Goal: Task Accomplishment & Management: Manage account settings

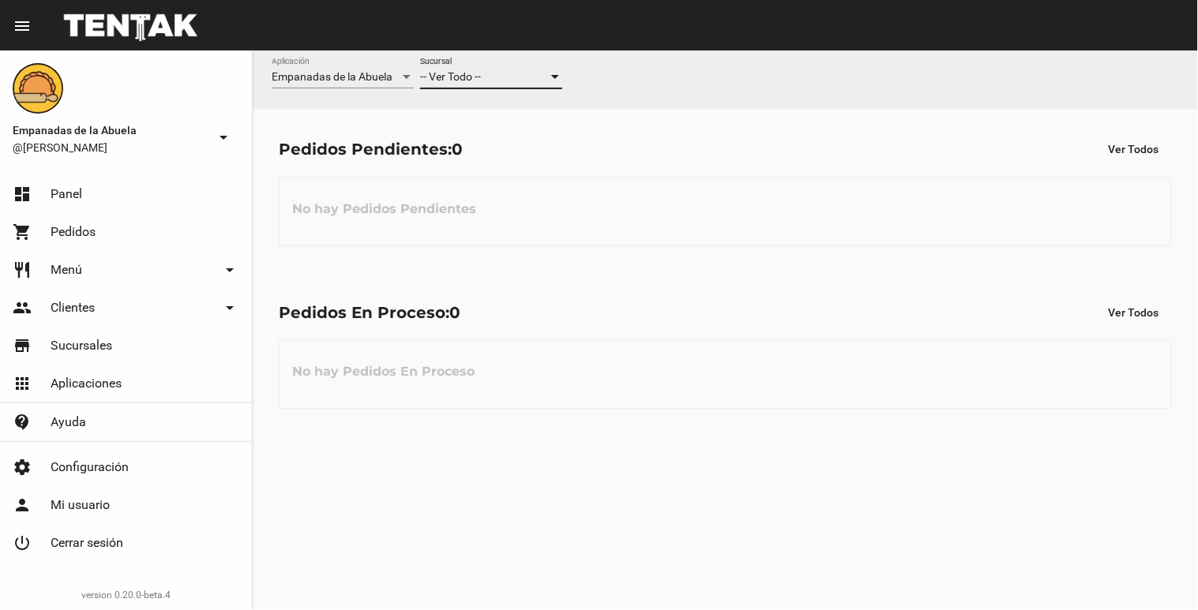
click at [558, 76] on div at bounding box center [555, 77] width 8 height 4
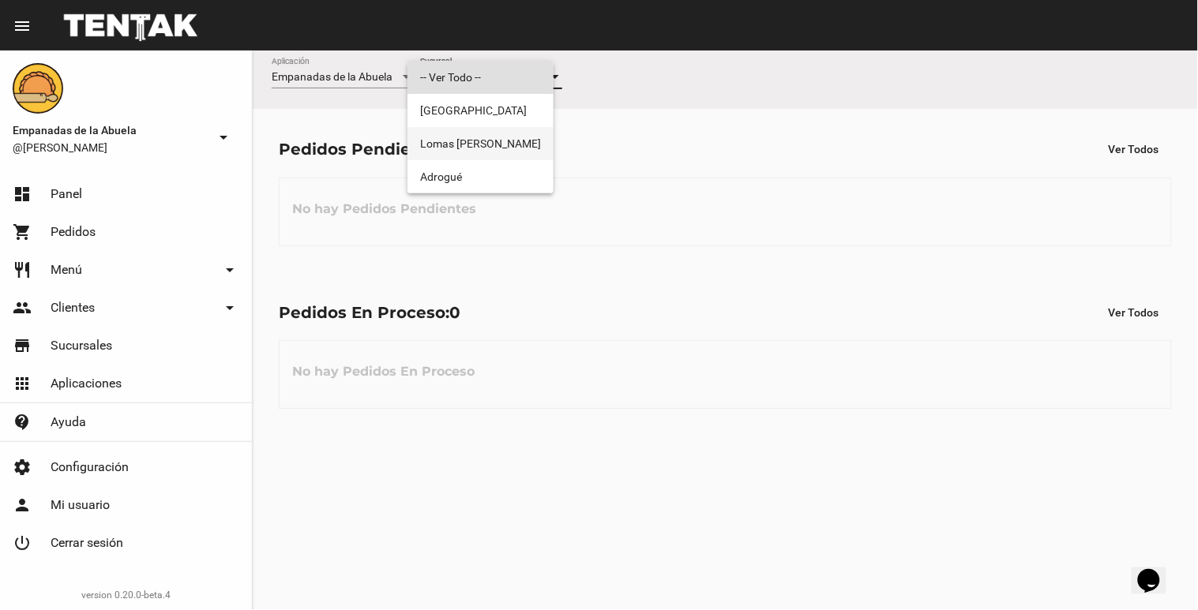
click at [532, 137] on span "Lomas [PERSON_NAME]" at bounding box center [480, 143] width 121 height 33
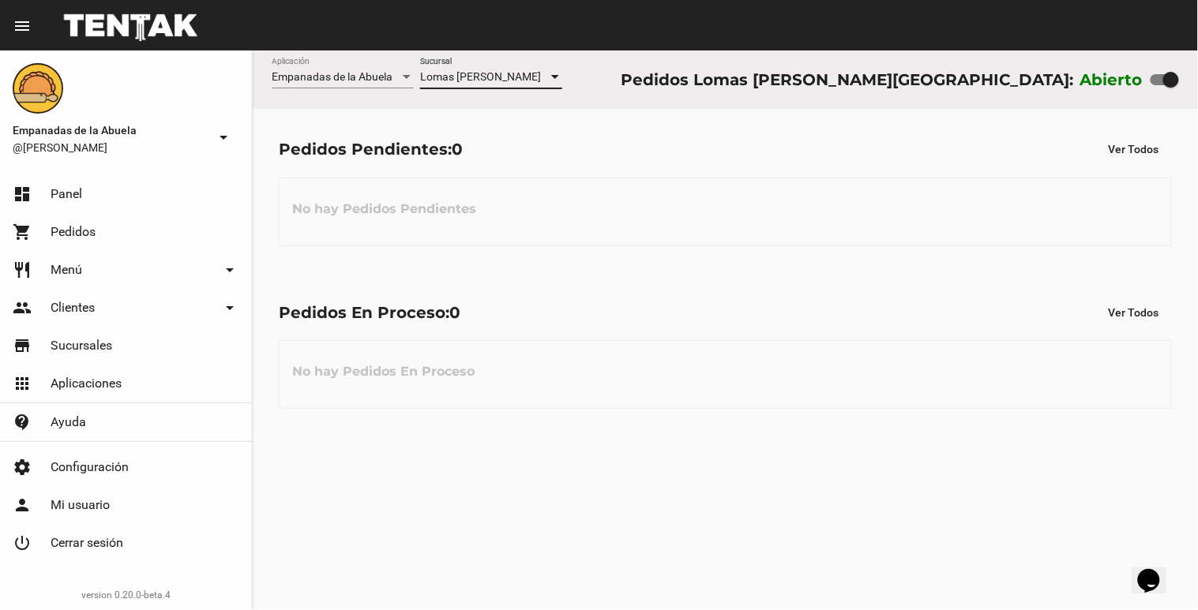
click at [555, 74] on div at bounding box center [555, 77] width 14 height 13
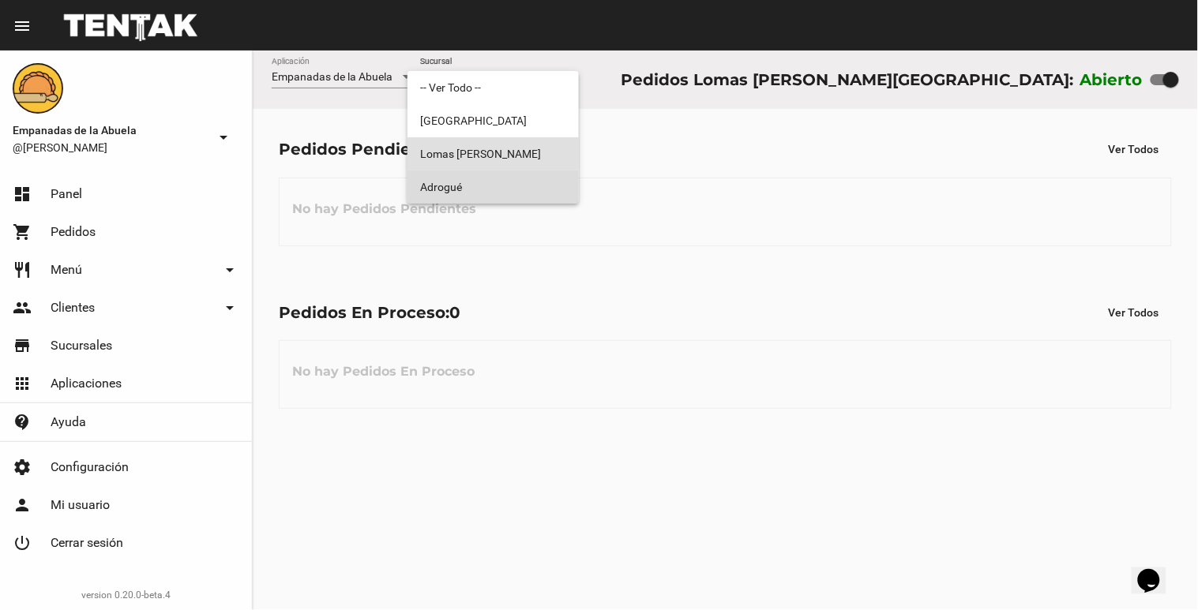
click at [514, 182] on span "Adrogué" at bounding box center [493, 187] width 146 height 33
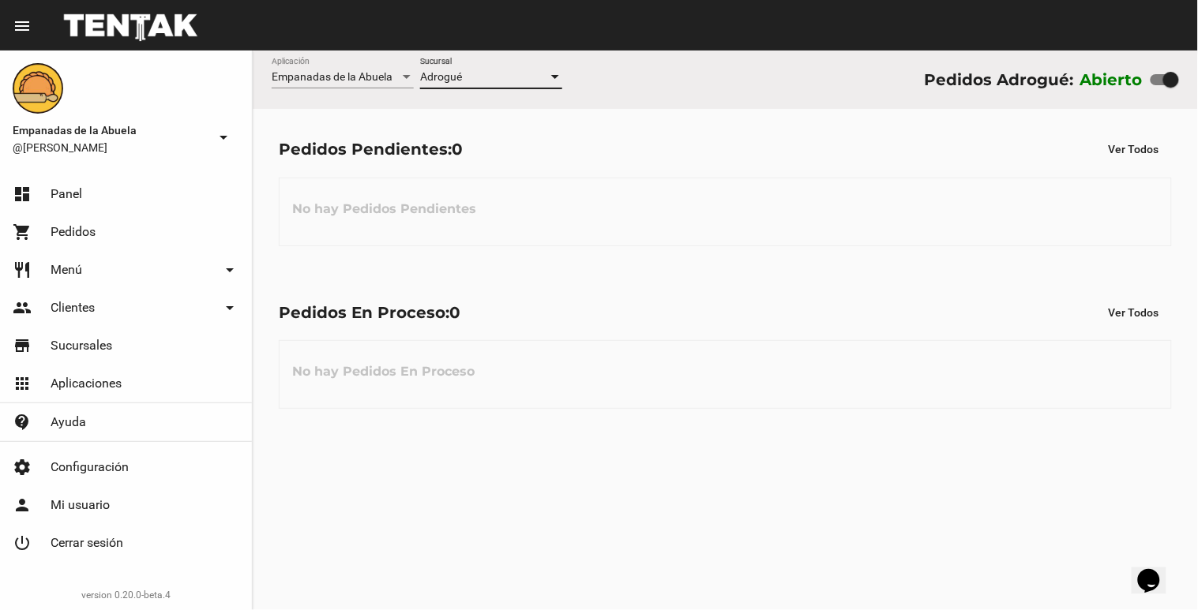
click at [554, 82] on div at bounding box center [555, 77] width 14 height 13
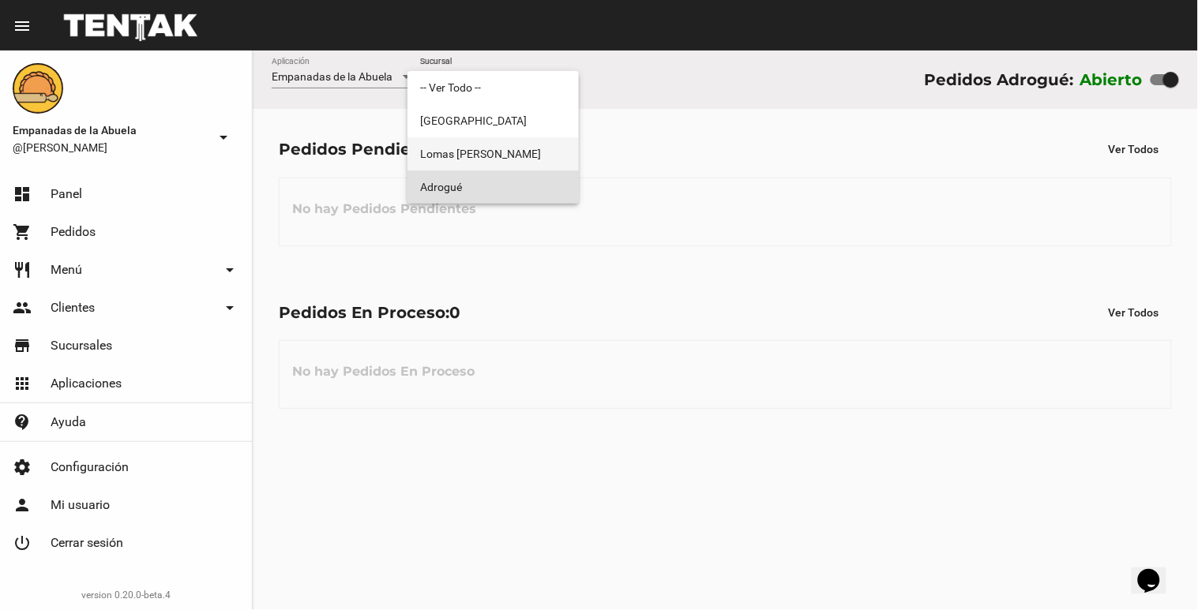
click at [561, 159] on span "Lomas [PERSON_NAME]" at bounding box center [493, 153] width 146 height 33
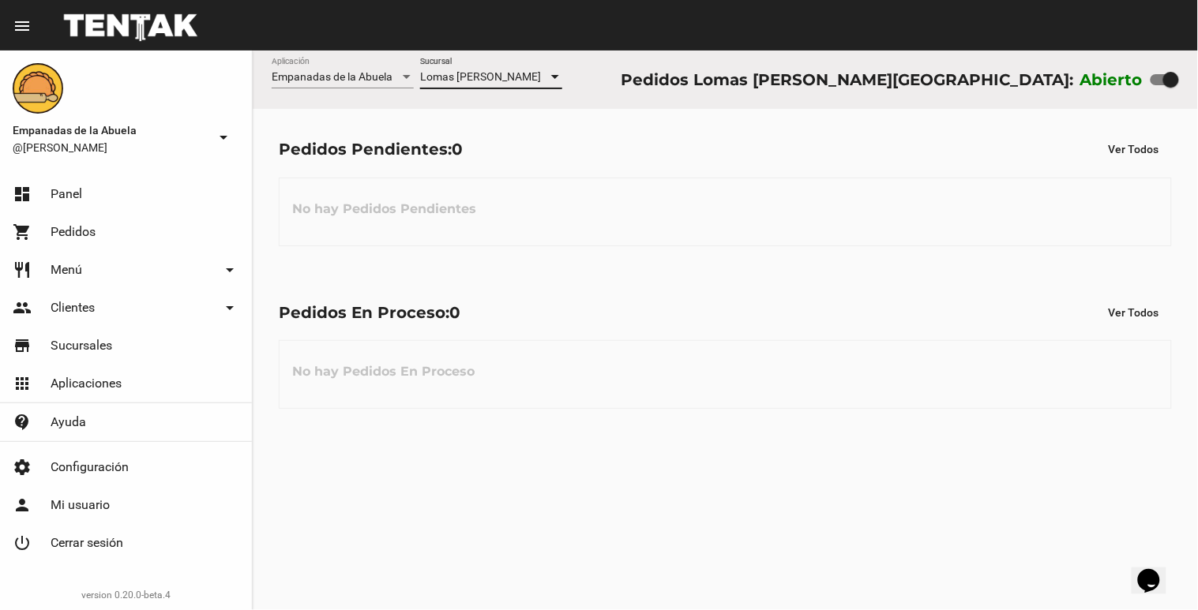
click at [556, 76] on div at bounding box center [555, 77] width 8 height 4
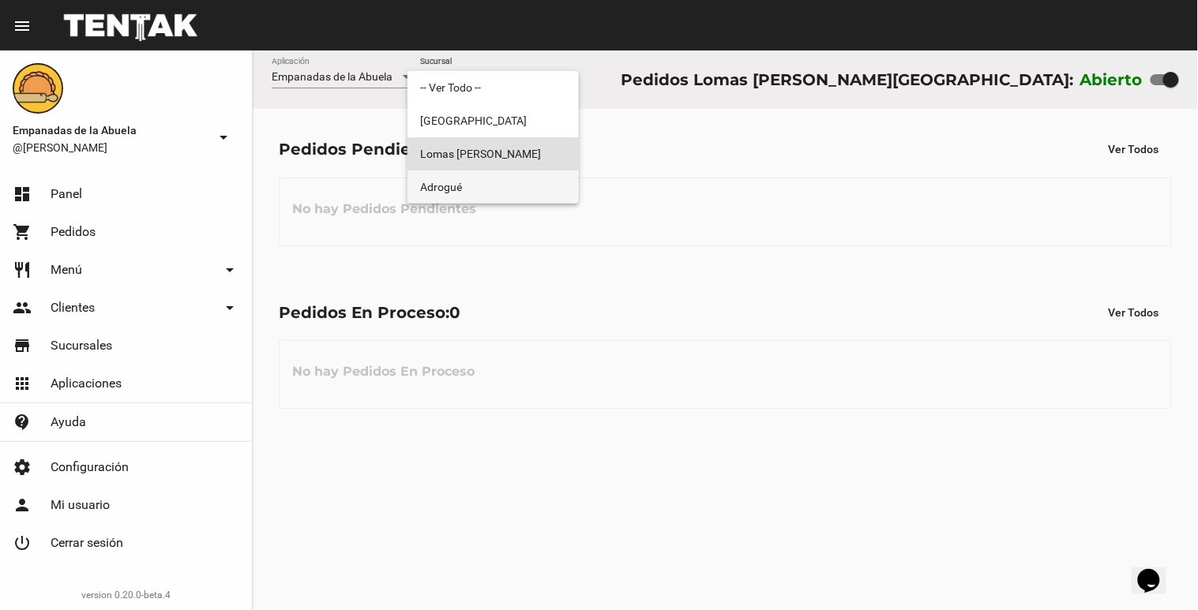
click at [514, 188] on span "Adrogué" at bounding box center [493, 187] width 146 height 33
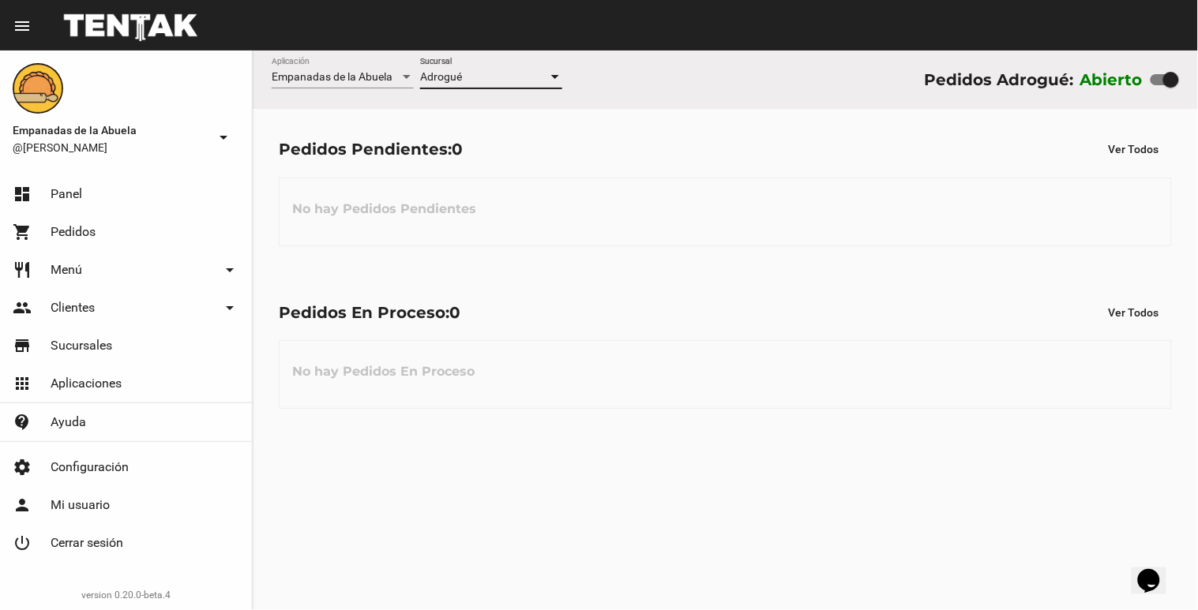
click at [556, 80] on div at bounding box center [555, 77] width 14 height 13
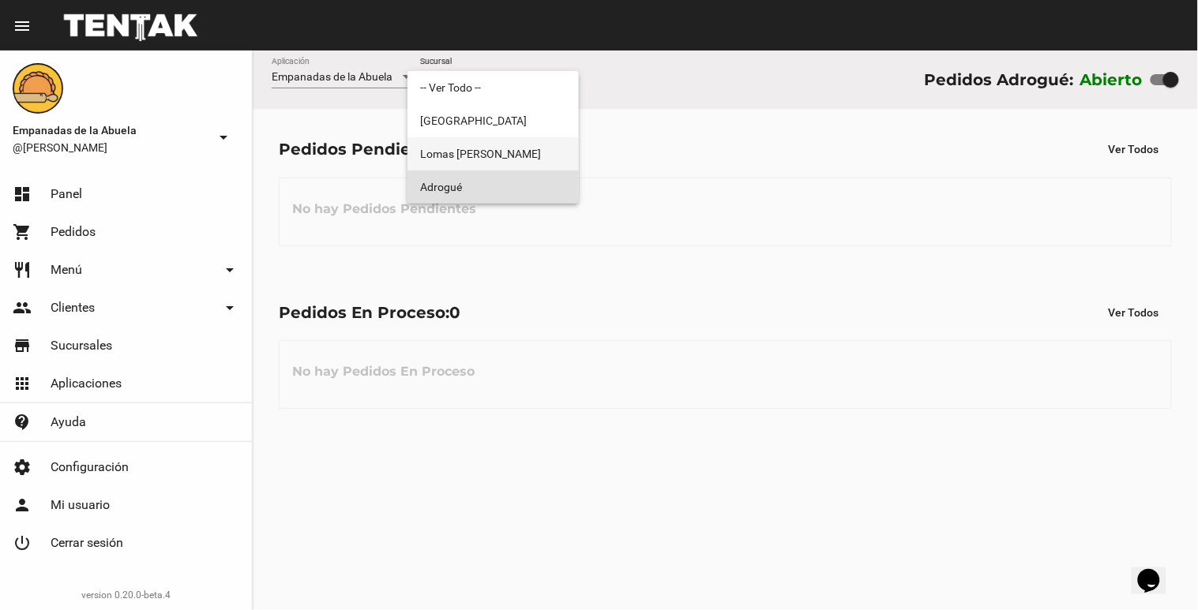
click at [515, 152] on span "Lomas [PERSON_NAME]" at bounding box center [493, 153] width 146 height 33
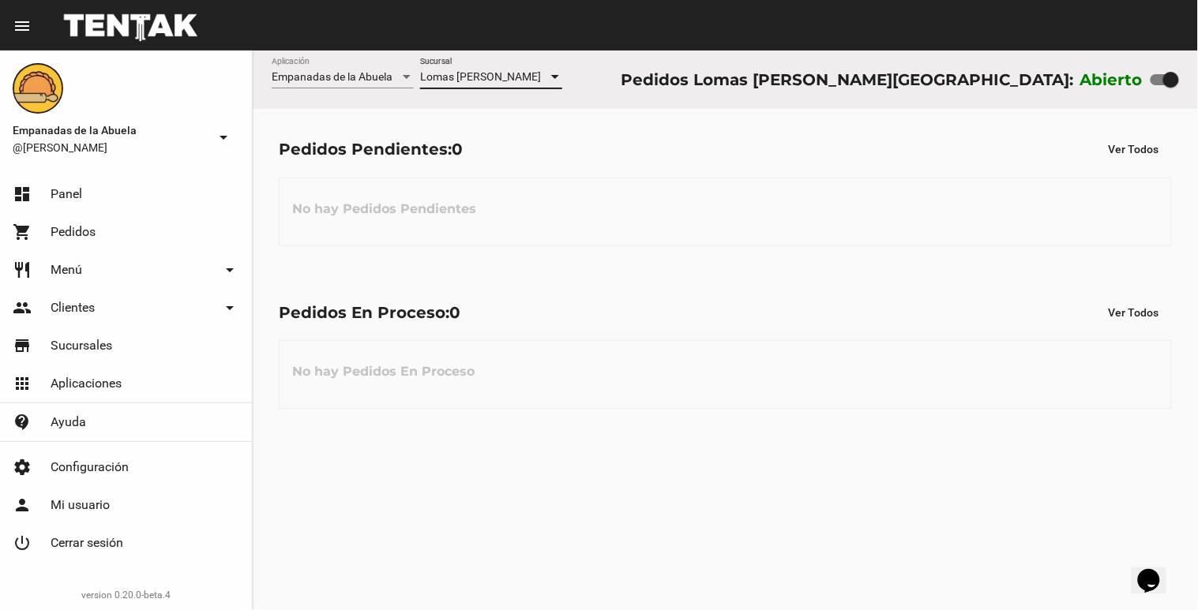
click at [553, 75] on div at bounding box center [555, 77] width 8 height 4
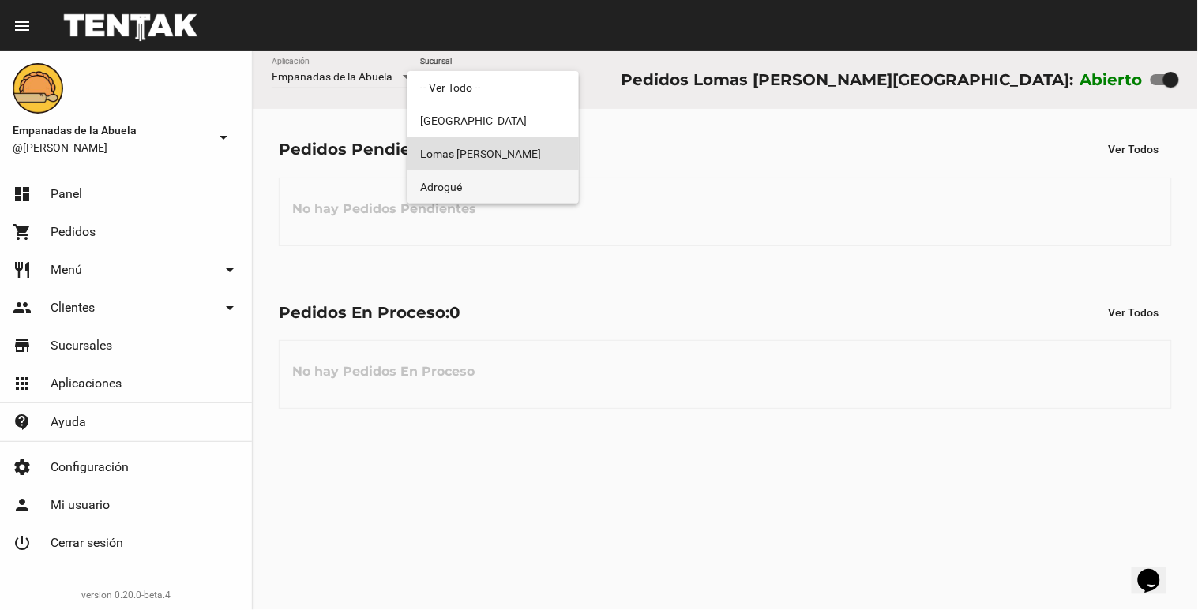
drag, startPoint x: 496, startPoint y: 179, endPoint x: 533, endPoint y: 140, distance: 54.2
click at [495, 179] on span "Adrogué" at bounding box center [493, 187] width 146 height 33
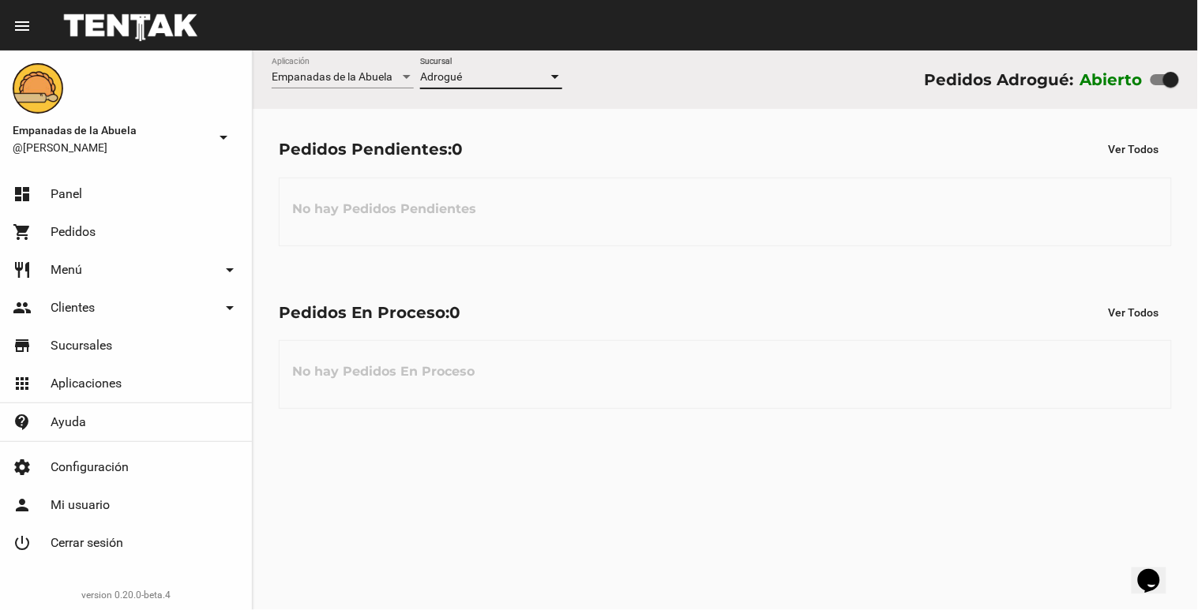
click at [555, 77] on div at bounding box center [555, 77] width 8 height 4
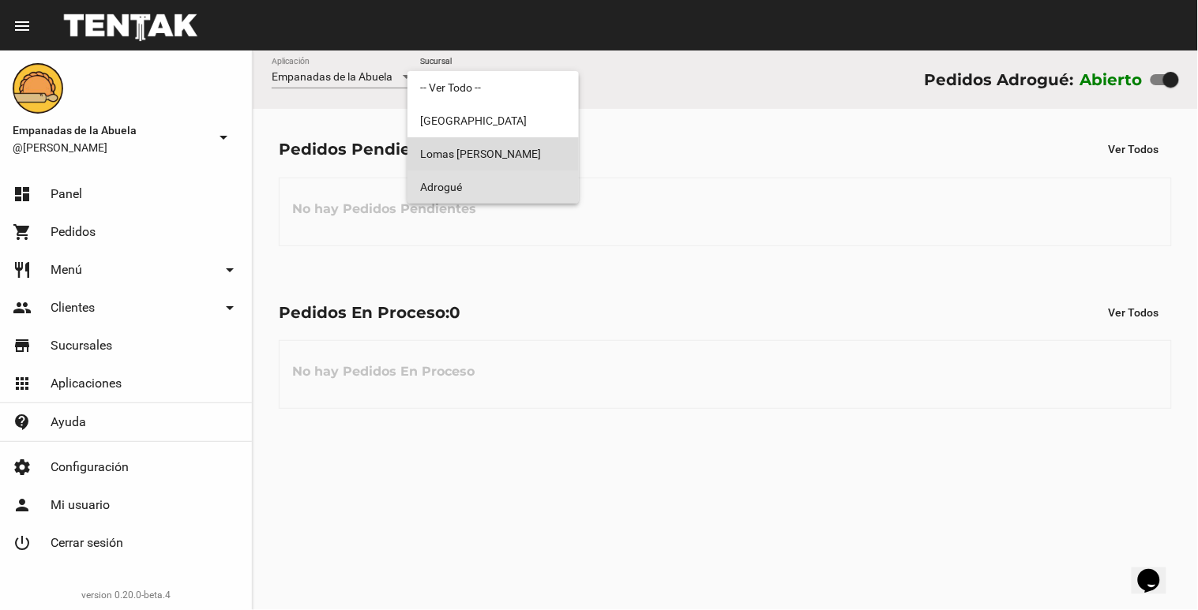
click at [494, 153] on span "Lomas [PERSON_NAME]" at bounding box center [493, 153] width 146 height 33
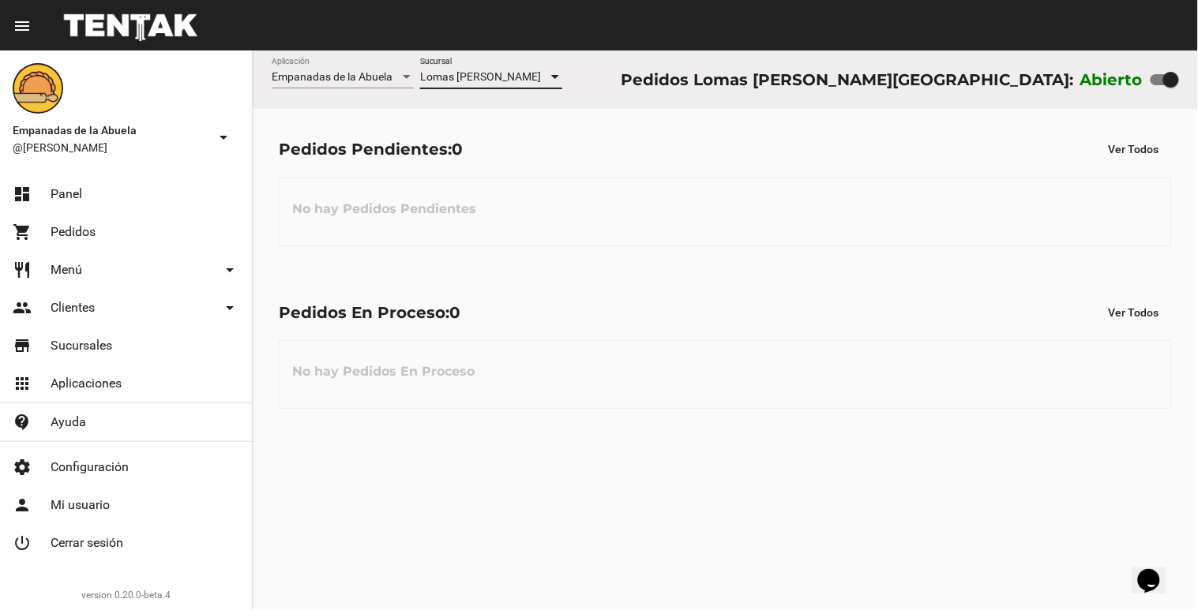
click at [559, 72] on div at bounding box center [555, 77] width 14 height 13
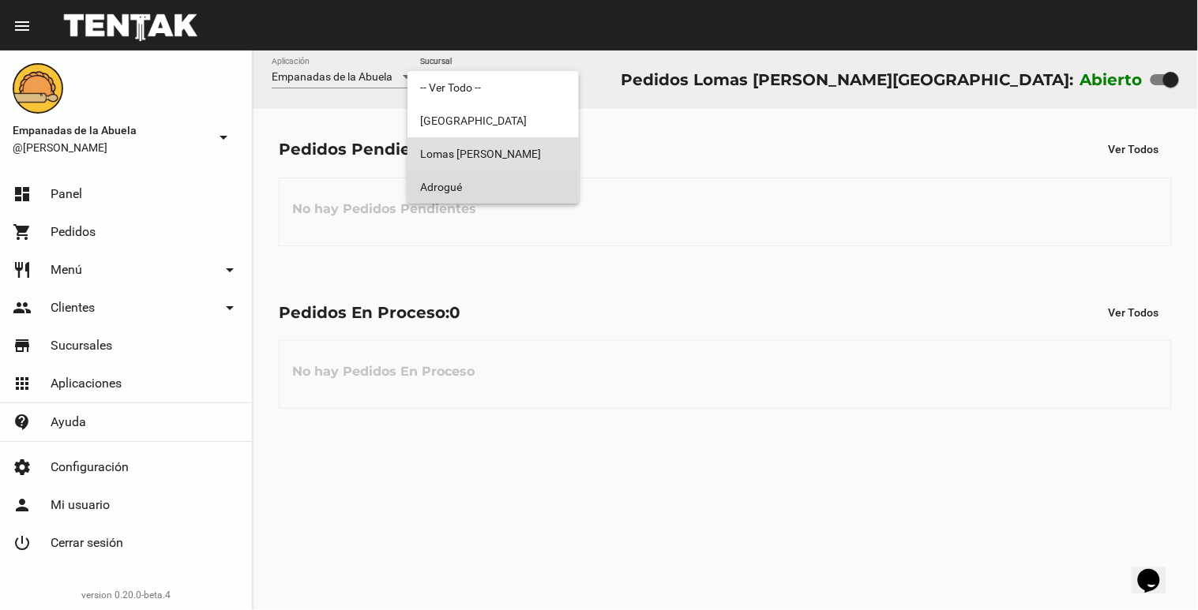
click at [533, 187] on span "Adrogué" at bounding box center [493, 187] width 146 height 33
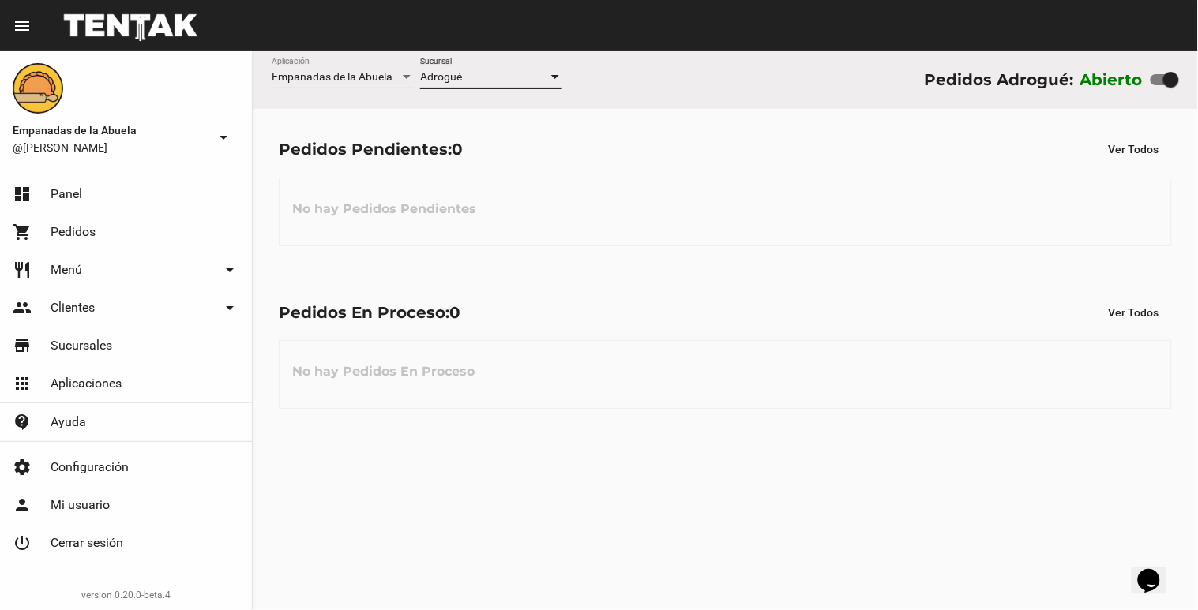
click at [553, 81] on div at bounding box center [555, 77] width 14 height 13
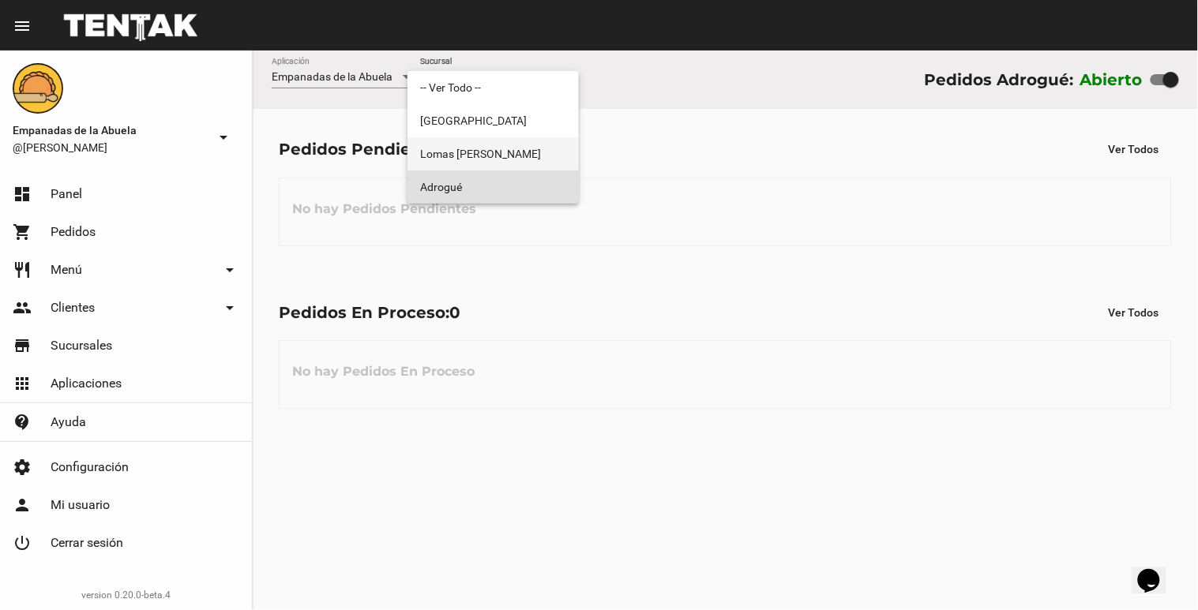
click at [513, 145] on span "Lomas [PERSON_NAME]" at bounding box center [493, 153] width 146 height 33
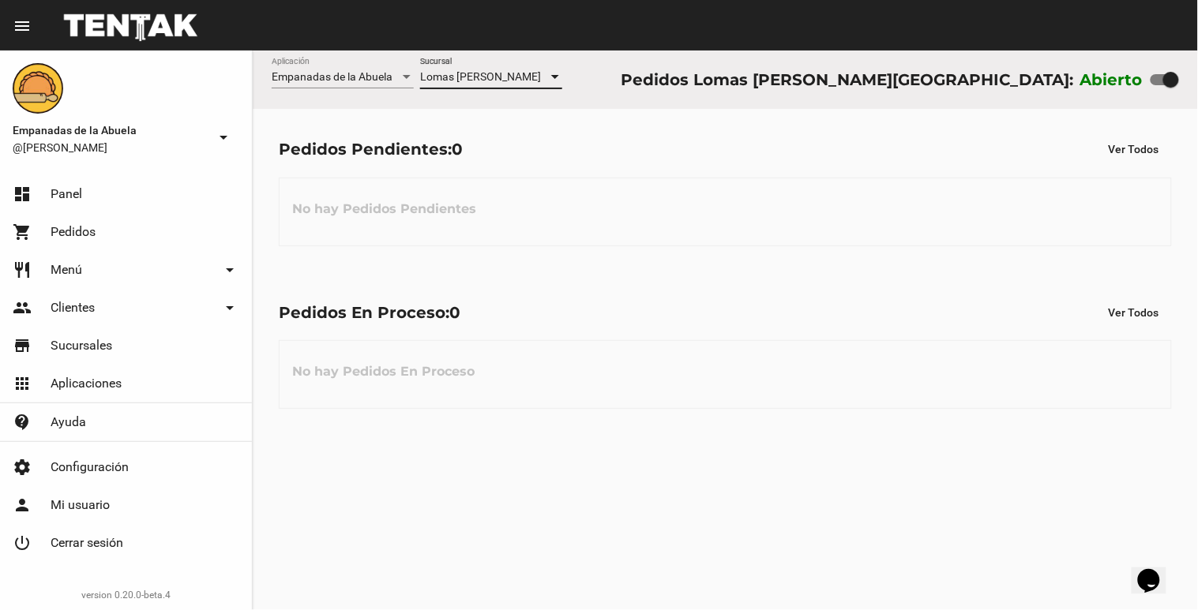
click at [548, 79] on div at bounding box center [555, 77] width 14 height 13
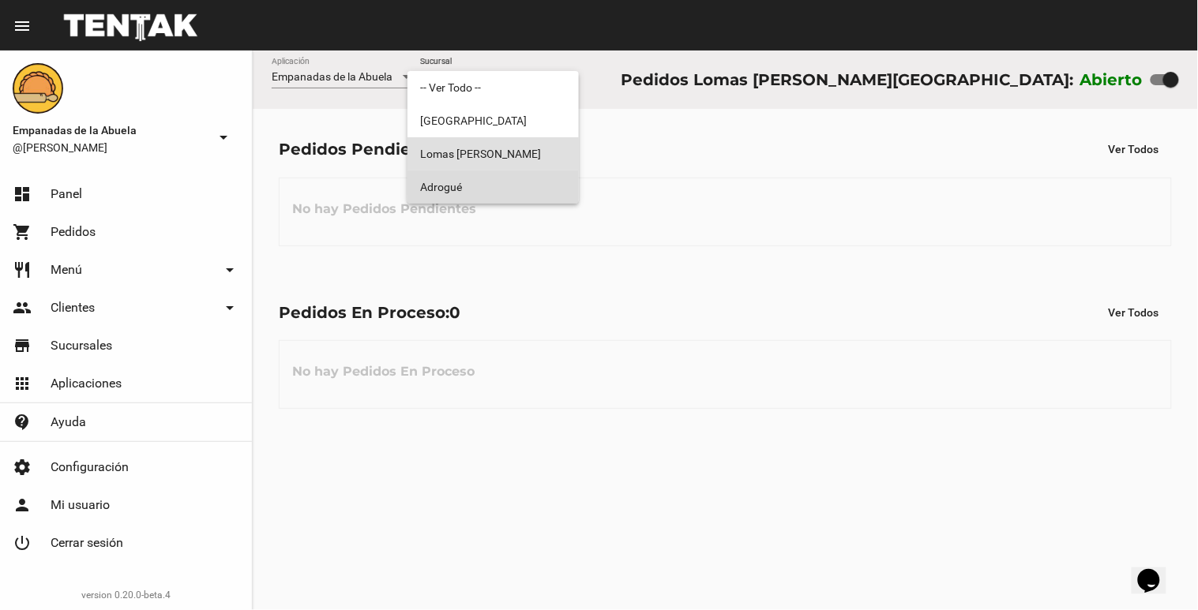
click at [549, 183] on span "Adrogué" at bounding box center [493, 187] width 146 height 33
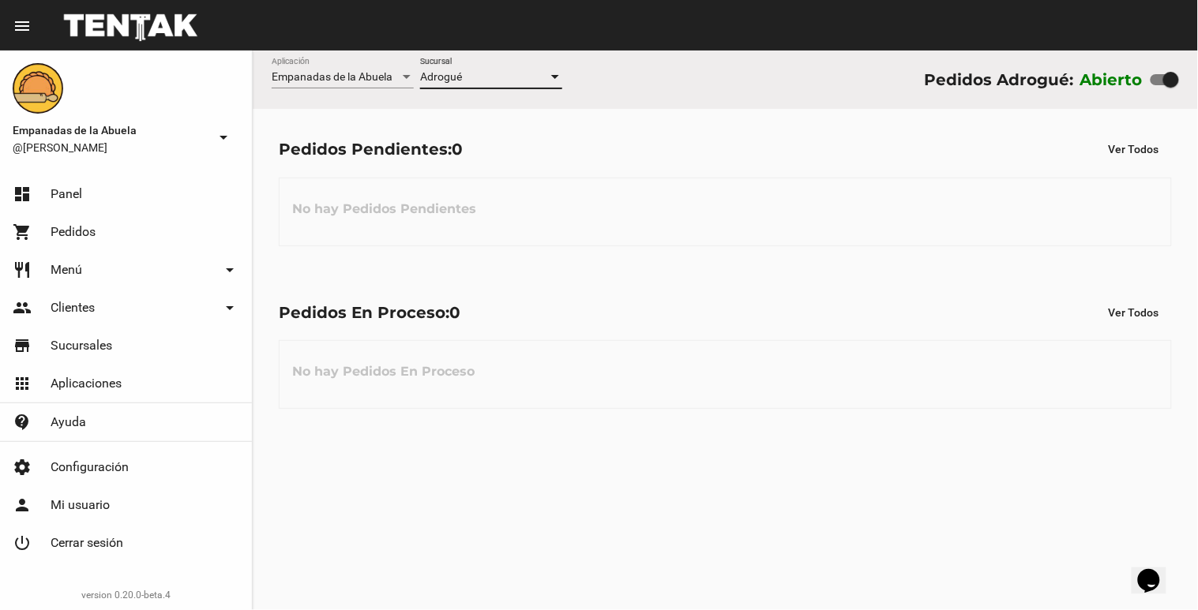
click at [559, 81] on div at bounding box center [555, 77] width 14 height 13
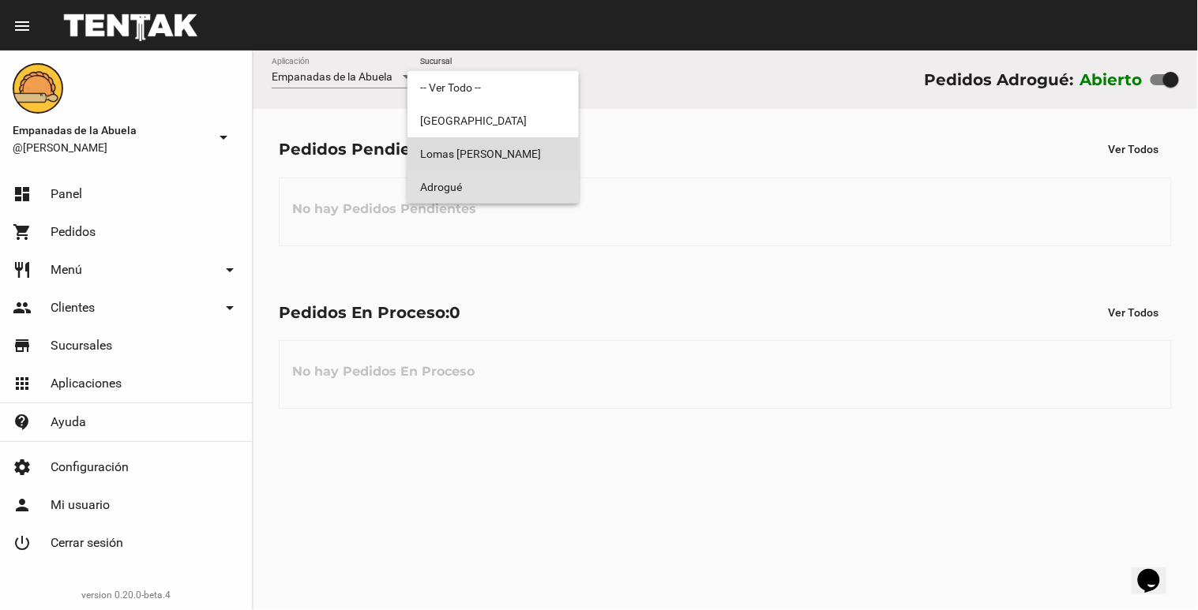
click at [526, 148] on span "Lomas [PERSON_NAME]" at bounding box center [493, 153] width 146 height 33
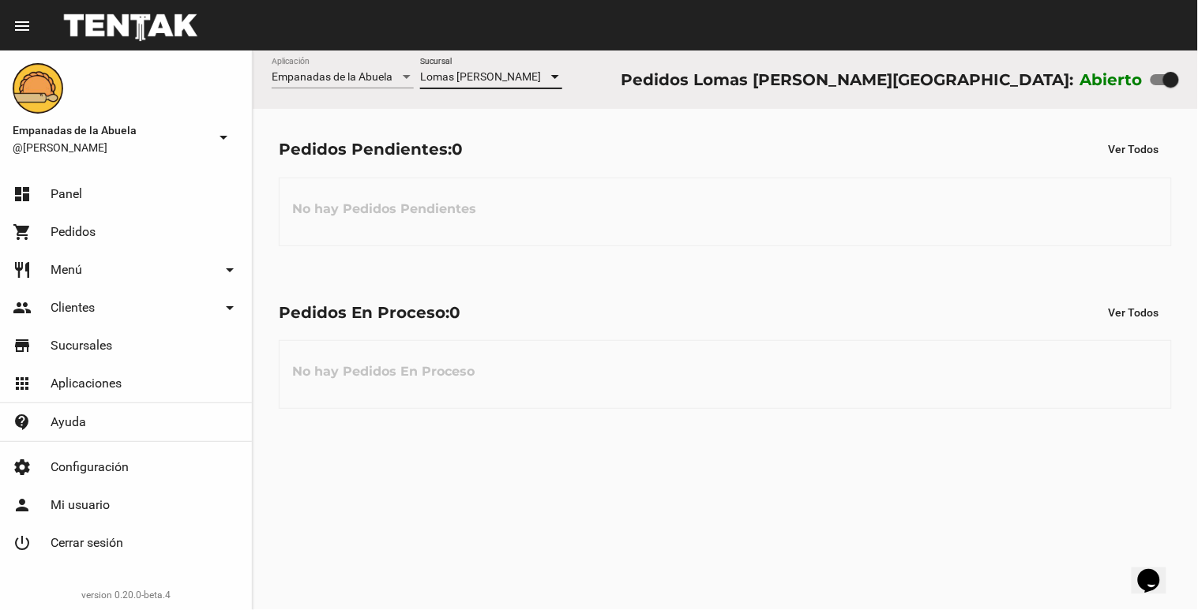
click at [557, 73] on div at bounding box center [555, 77] width 14 height 13
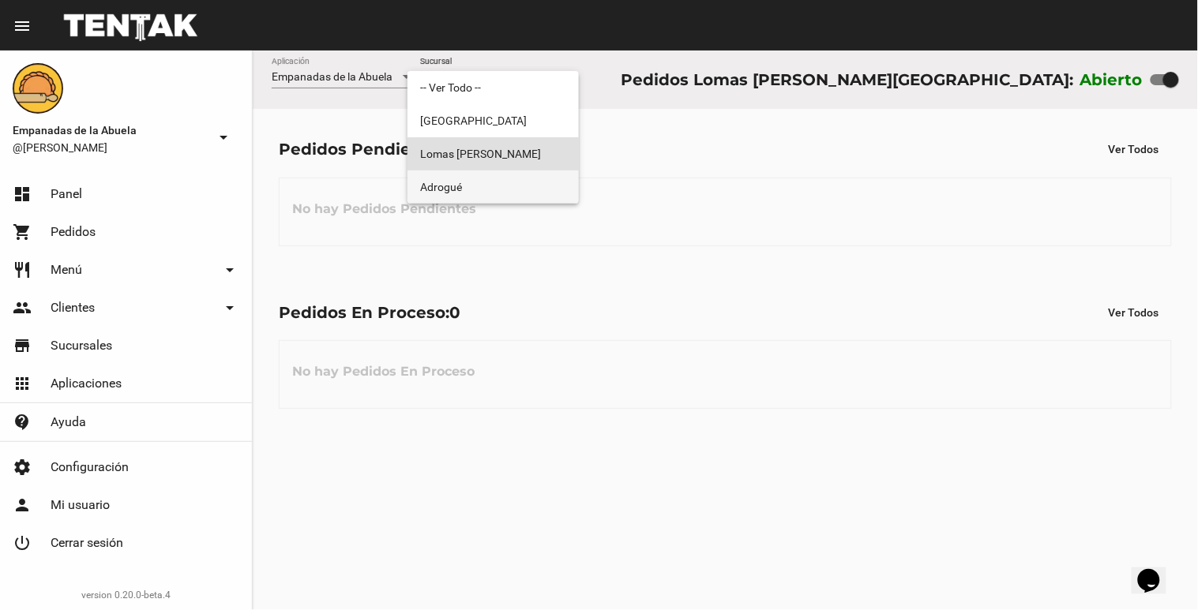
click at [471, 186] on span "Adrogué" at bounding box center [493, 187] width 146 height 33
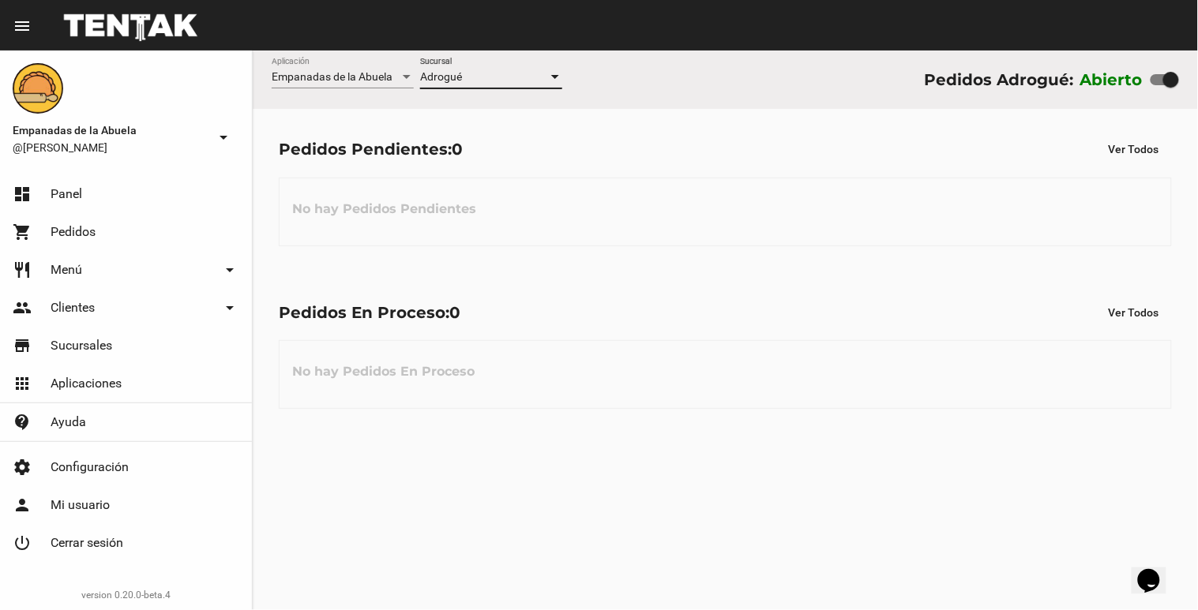
click at [553, 81] on div at bounding box center [555, 77] width 14 height 13
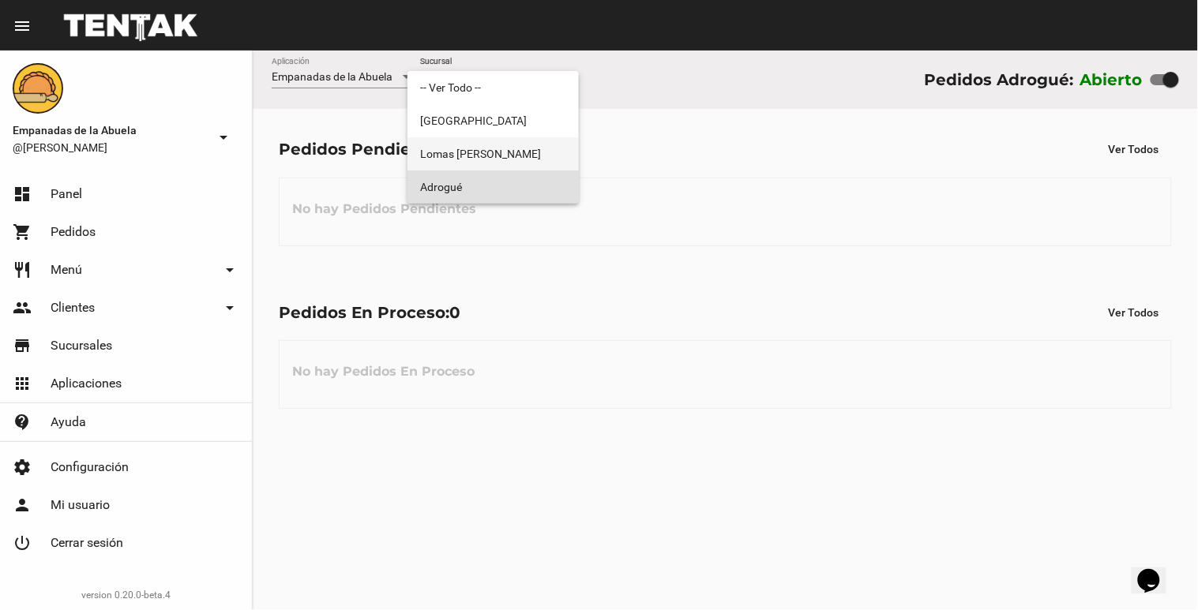
click at [506, 161] on span "Lomas [PERSON_NAME]" at bounding box center [493, 153] width 146 height 33
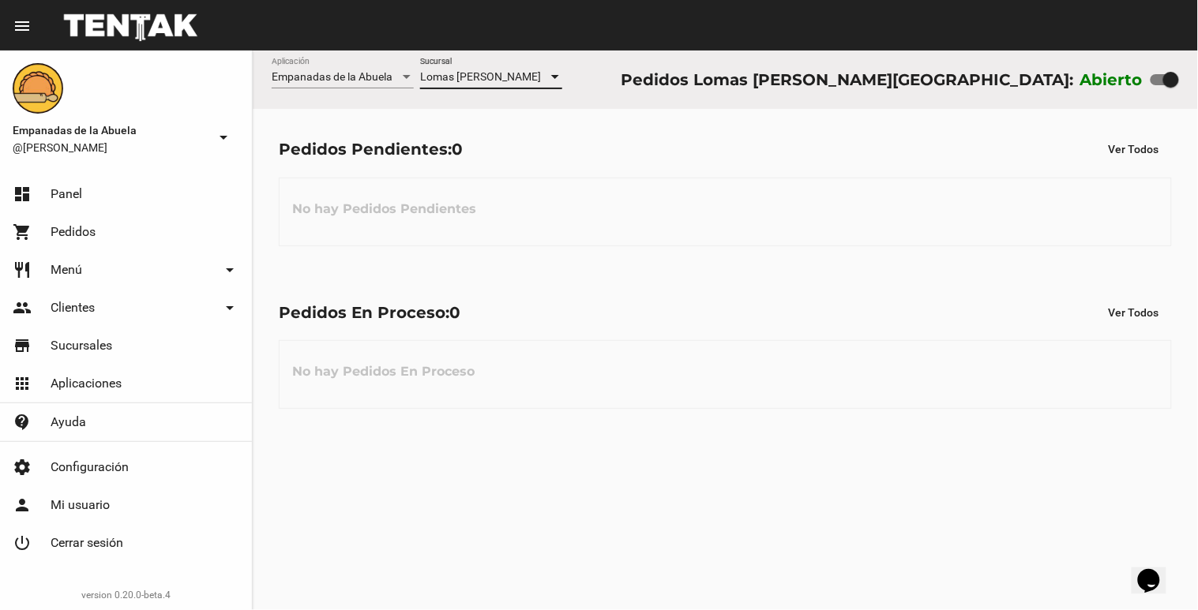
click at [553, 74] on div at bounding box center [555, 77] width 14 height 13
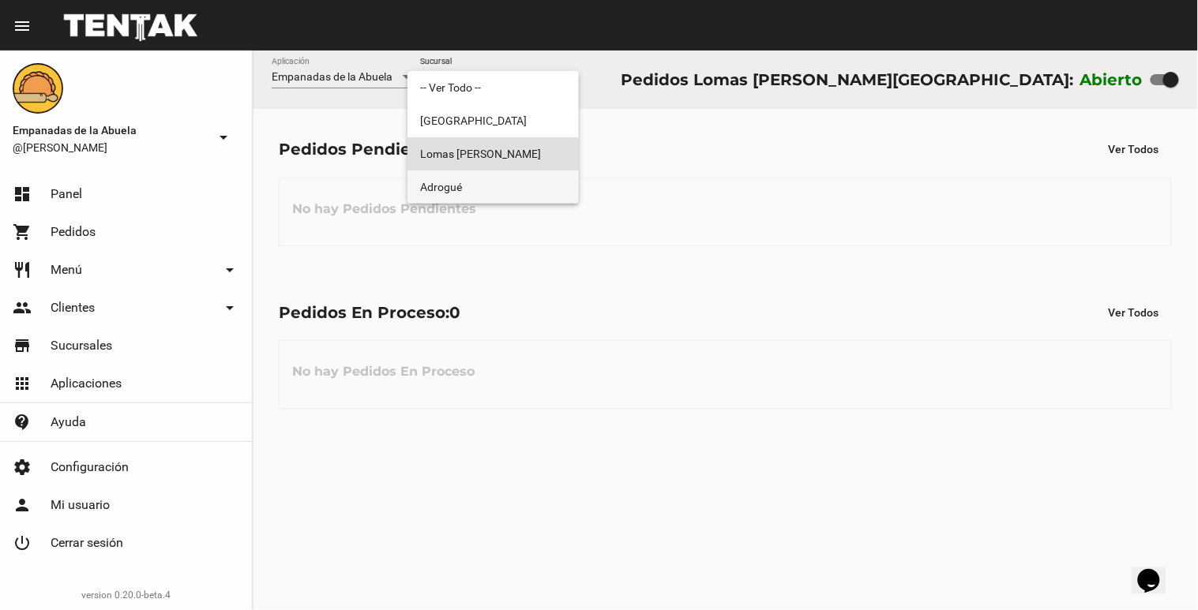
click at [542, 183] on span "Adrogué" at bounding box center [493, 187] width 146 height 33
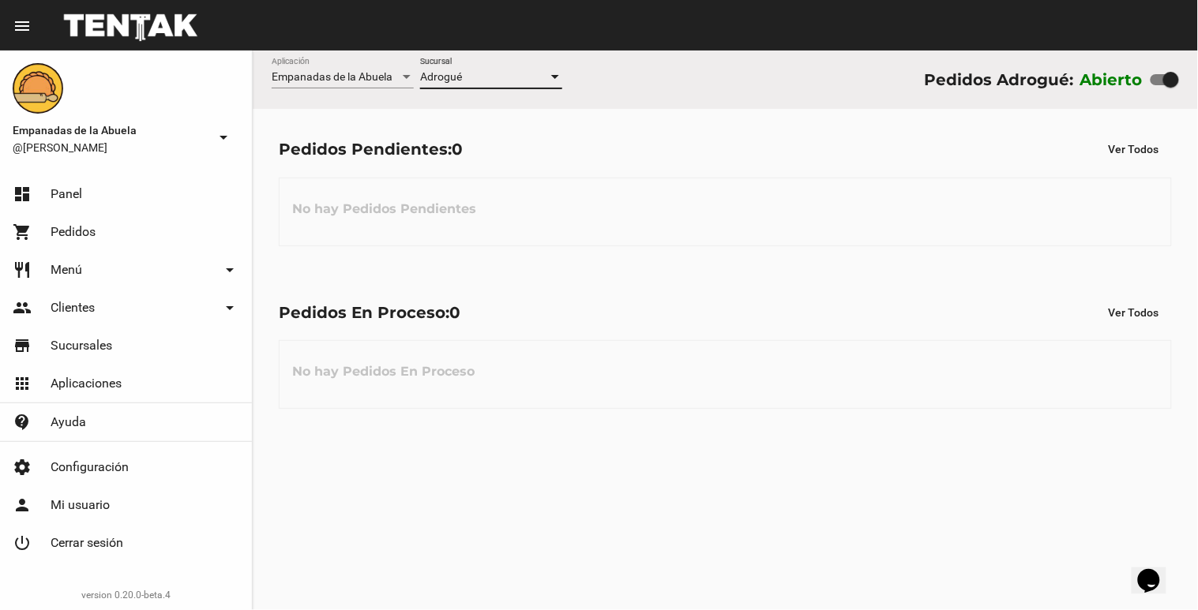
click at [559, 72] on div at bounding box center [555, 77] width 14 height 13
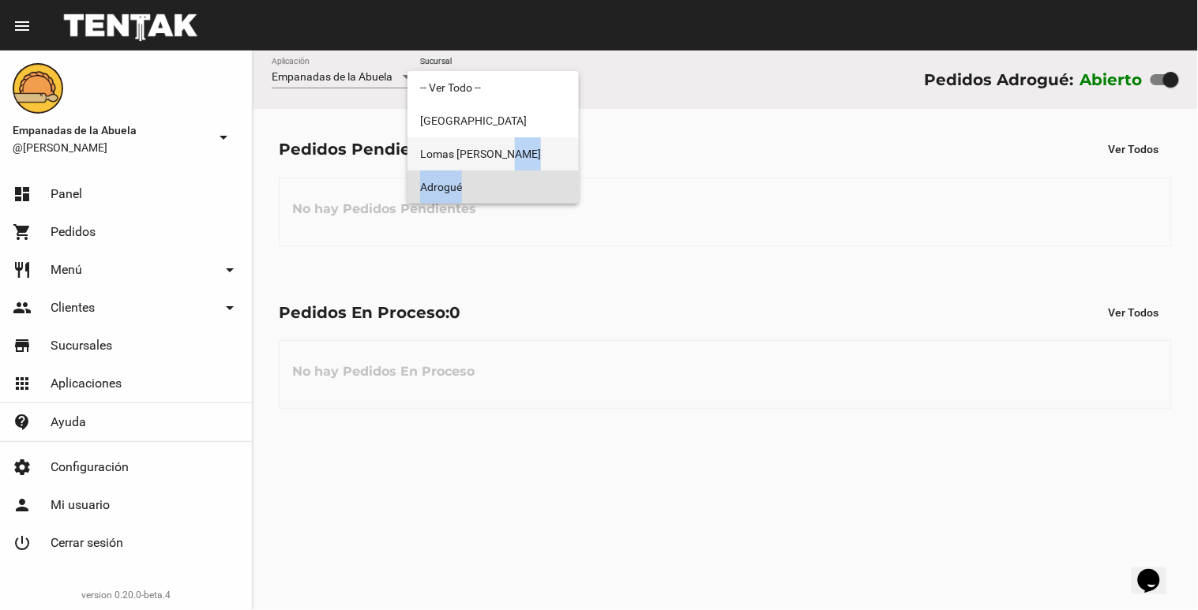
click at [545, 170] on div "-- Ver Todo -- [GEOGRAPHIC_DATA][PERSON_NAME]" at bounding box center [492, 137] width 171 height 133
drag, startPoint x: 545, startPoint y: 170, endPoint x: 598, endPoint y: 285, distance: 126.8
click at [632, 318] on div at bounding box center [599, 305] width 1198 height 610
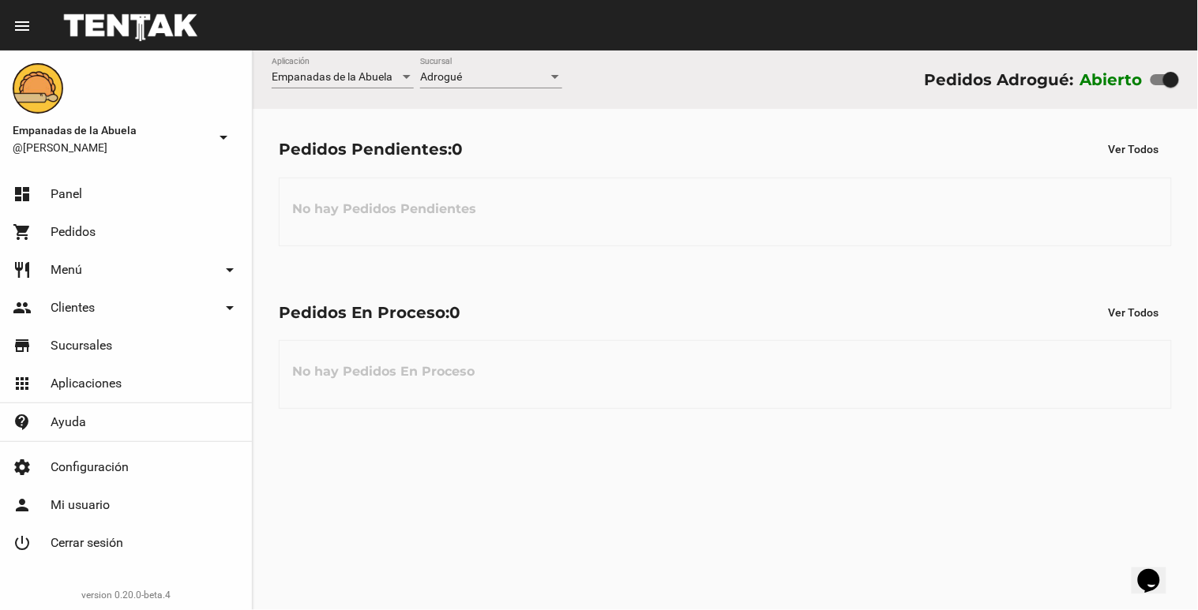
click at [556, 73] on div at bounding box center [555, 77] width 14 height 13
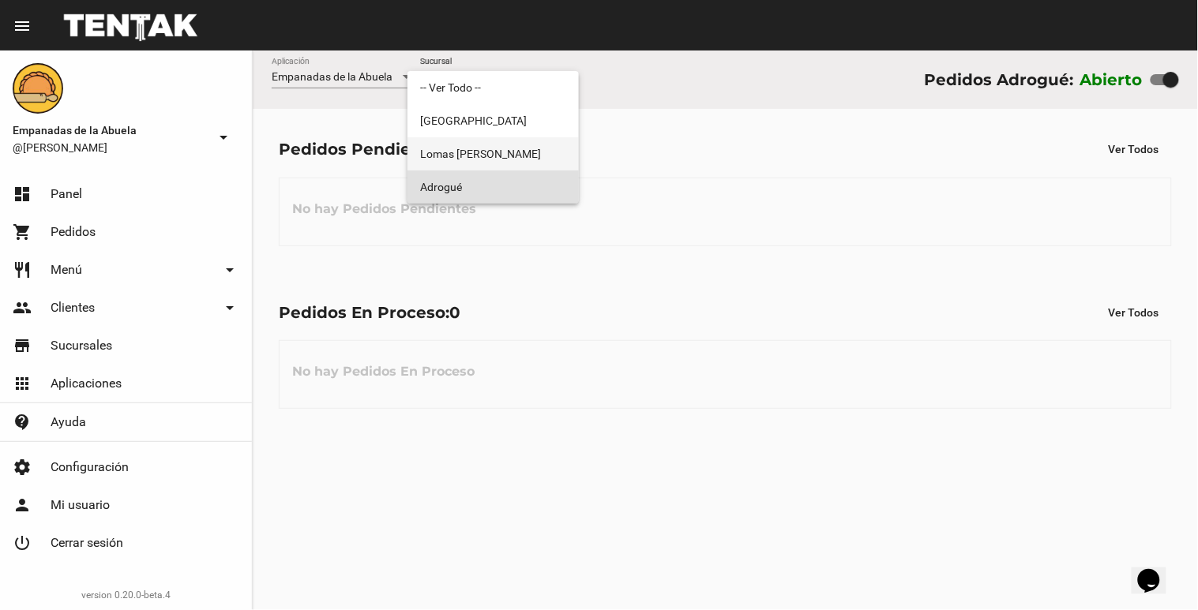
click at [531, 159] on span "Lomas [PERSON_NAME]" at bounding box center [493, 153] width 146 height 33
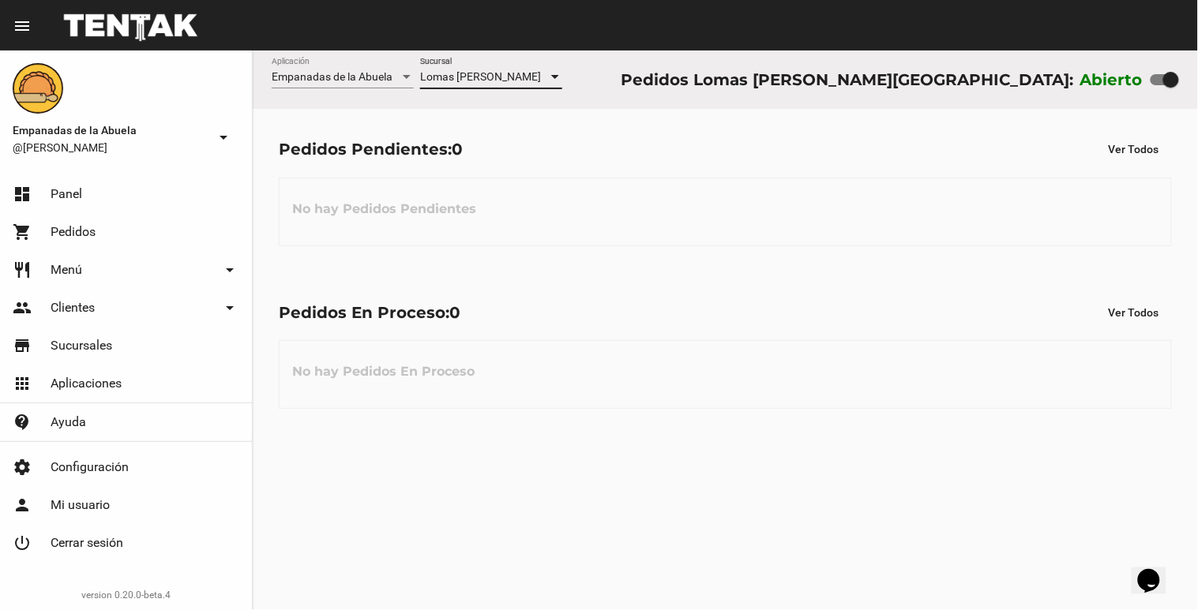
click at [555, 74] on div at bounding box center [555, 77] width 14 height 13
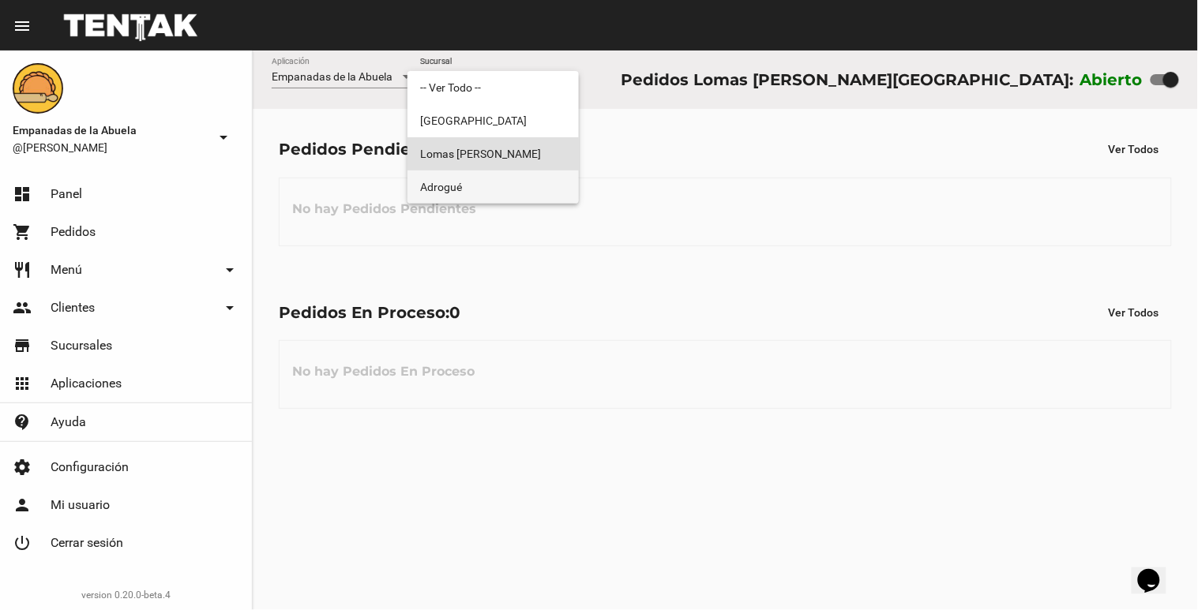
click at [519, 192] on span "Adrogué" at bounding box center [493, 187] width 146 height 33
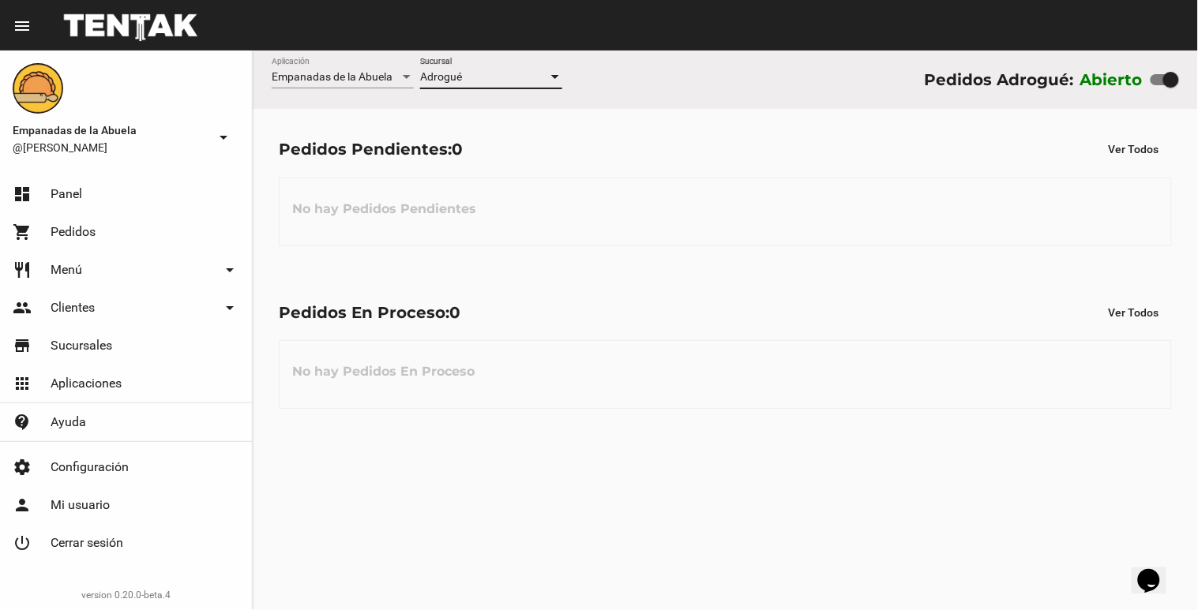
click at [554, 74] on div at bounding box center [555, 77] width 14 height 13
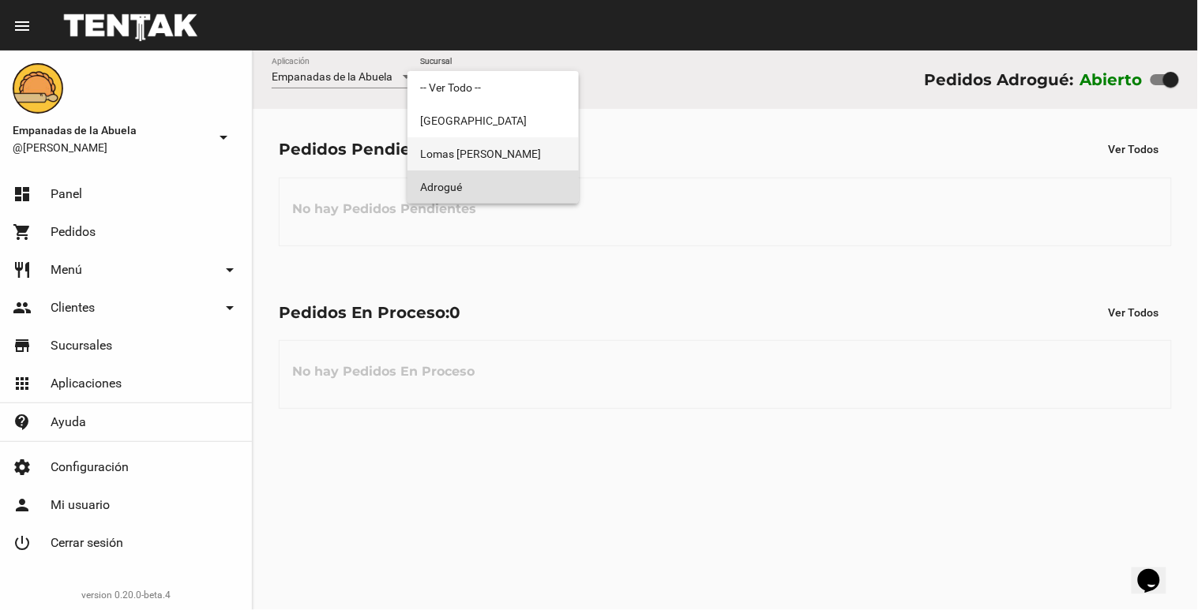
click at [531, 164] on span "Lomas [PERSON_NAME]" at bounding box center [493, 153] width 146 height 33
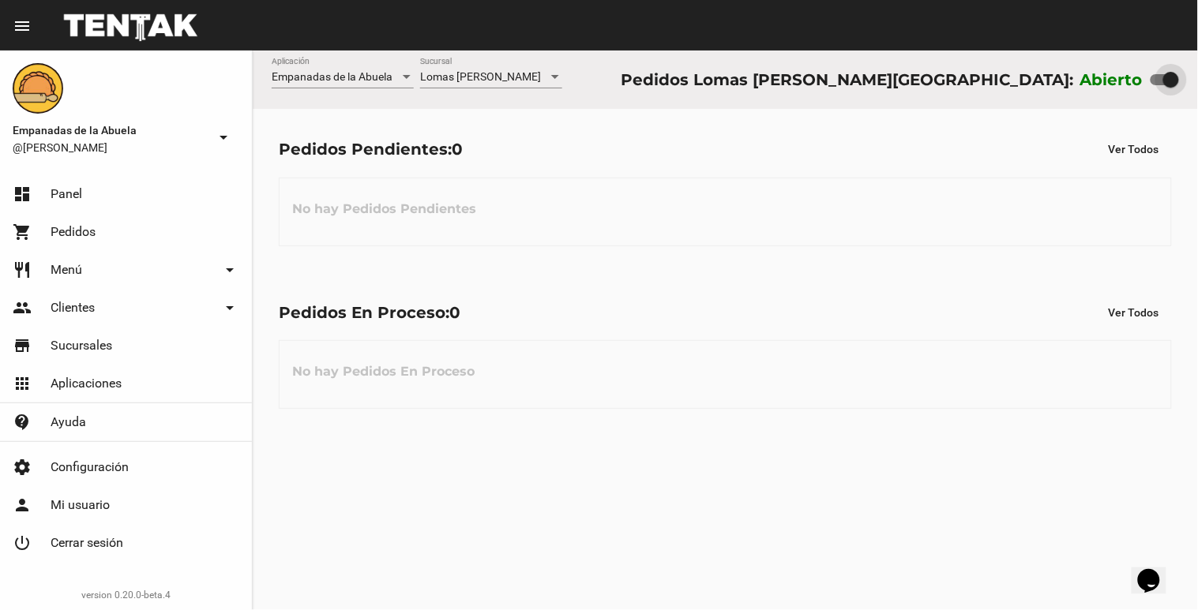
click at [1179, 83] on div at bounding box center [1171, 80] width 16 height 16
click at [1158, 85] on input "checkbox" at bounding box center [1157, 85] width 1 height 1
checkbox input "false"
click at [551, 73] on div at bounding box center [555, 77] width 14 height 13
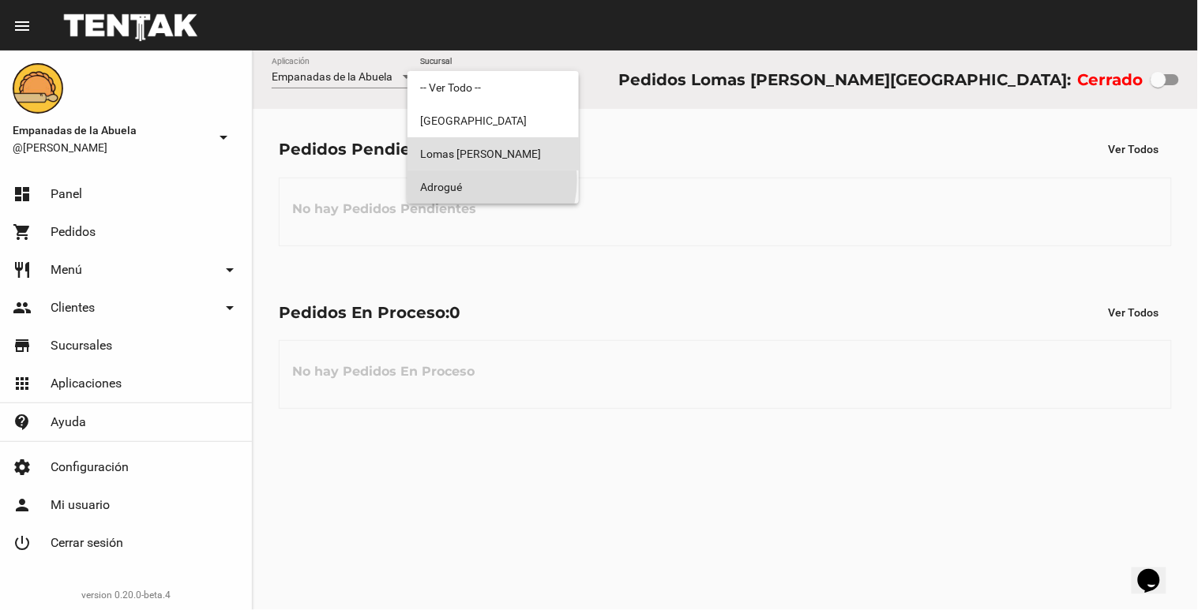
click at [476, 182] on span "Adrogué" at bounding box center [493, 187] width 146 height 33
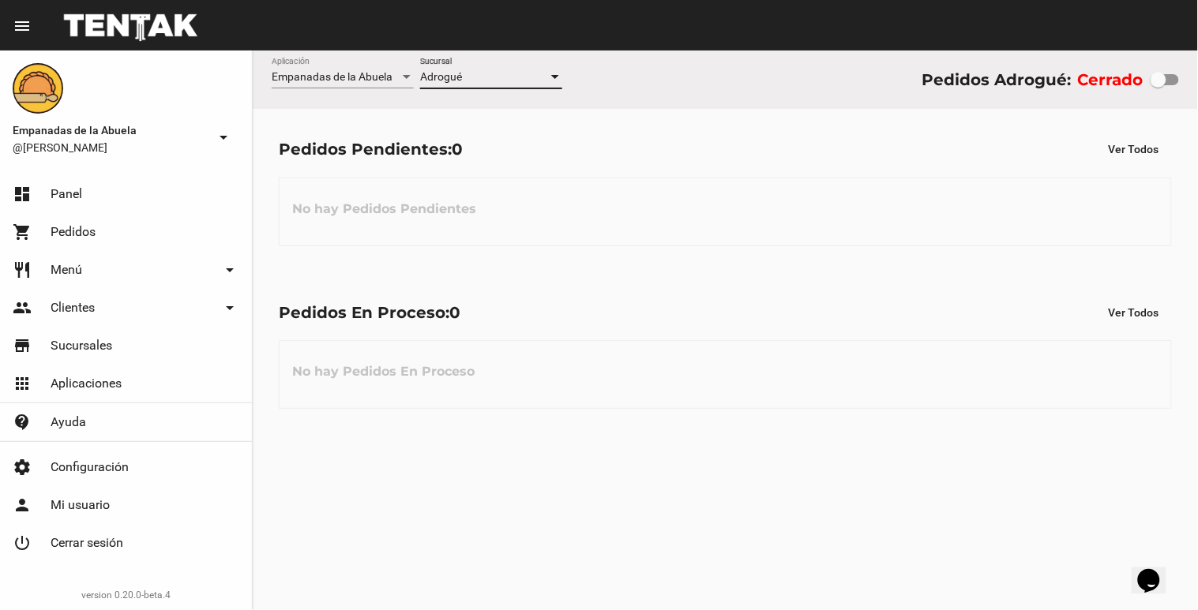
click at [556, 79] on div at bounding box center [555, 77] width 8 height 4
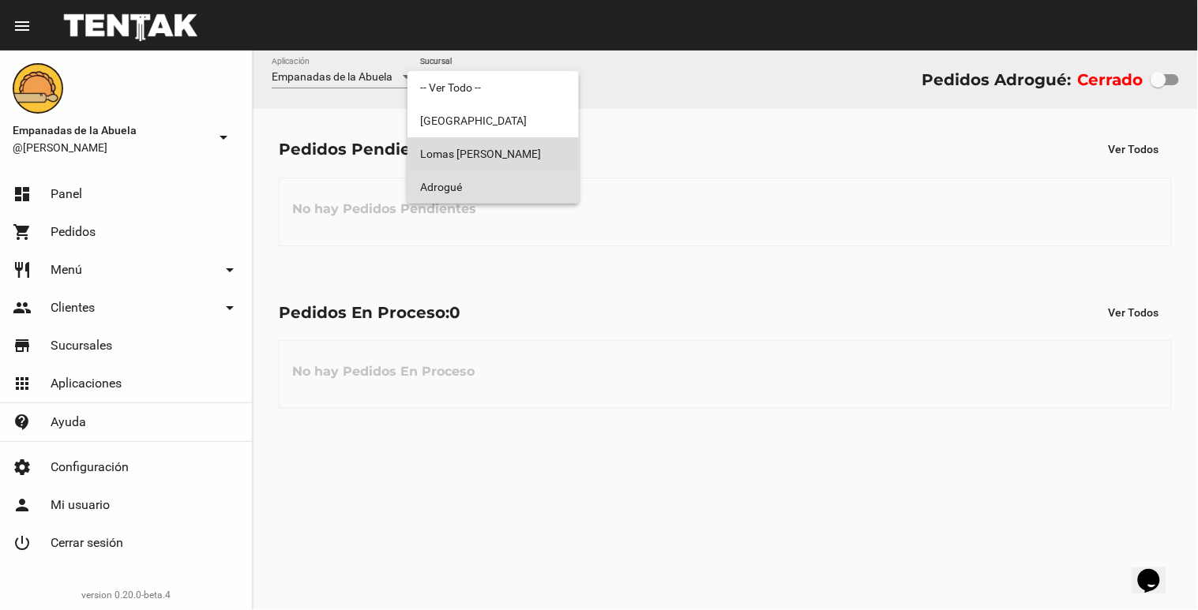
drag, startPoint x: 512, startPoint y: 144, endPoint x: 957, endPoint y: 0, distance: 467.9
click at [512, 144] on span "Lomas [PERSON_NAME]" at bounding box center [493, 153] width 146 height 33
